Goal: Transaction & Acquisition: Purchase product/service

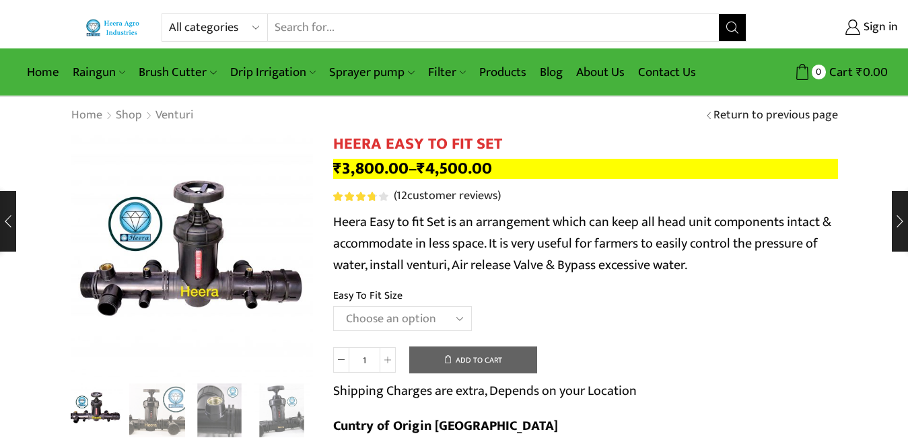
drag, startPoint x: 0, startPoint y: 0, endPoint x: 201, endPoint y: 25, distance: 202.2
click at [201, 25] on select "All categories Accessories Air Release Valve Brush Cutter Domestic Use Drip Irr…" at bounding box center [218, 27] width 99 height 27
select select "filter"
click at [169, 14] on select "All categories Accessories Air Release Valve Brush Cutter Domestic Use Drip Irr…" at bounding box center [218, 27] width 99 height 27
click at [730, 30] on icon "Search button" at bounding box center [733, 28] width 12 height 12
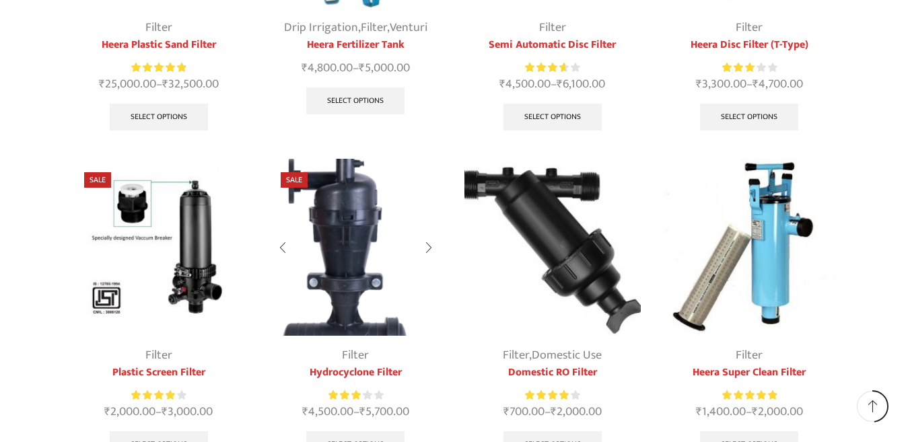
scroll to position [404, 0]
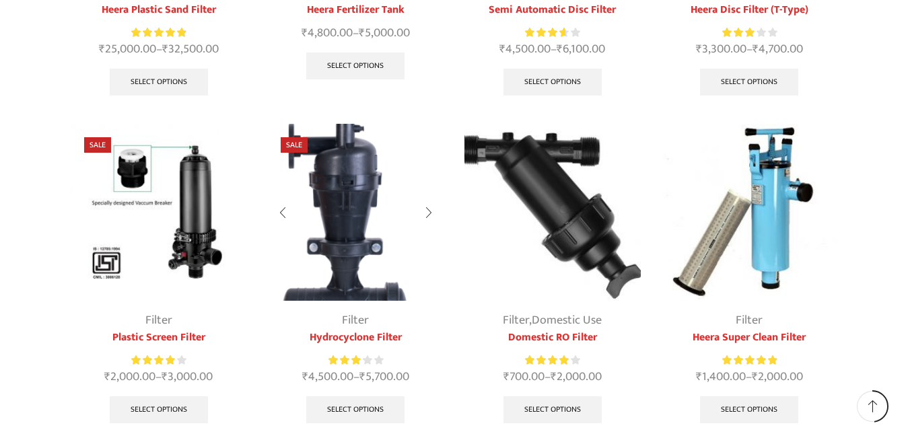
click at [343, 223] on img at bounding box center [355, 212] width 177 height 177
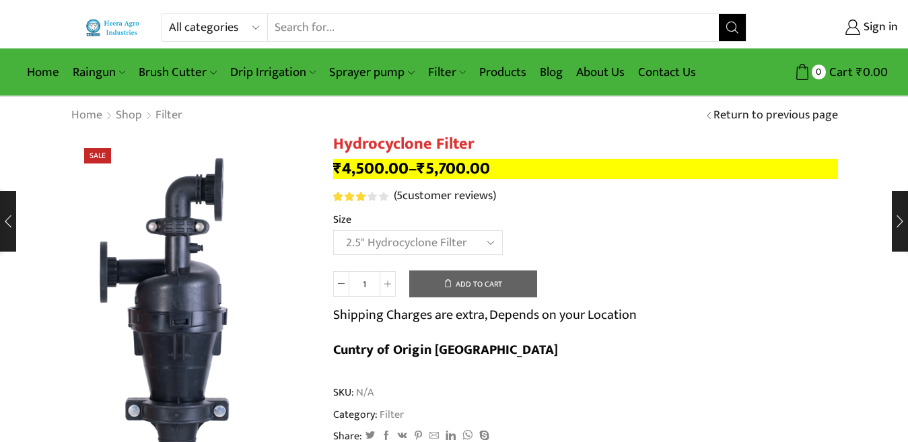
click at [333, 230] on select "Choose an option 2" Hydrocyclone Filter 2.5" Hydrocyclone Filter 3" Hydrocyclon…" at bounding box center [418, 242] width 170 height 25
select select "2.5" Hydrocyclone Filter"
